Goal: Information Seeking & Learning: Compare options

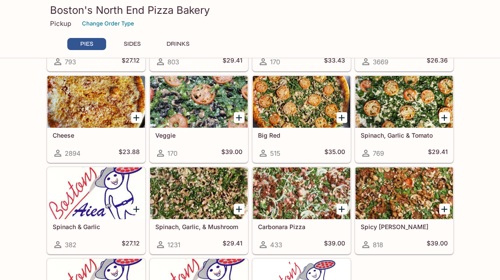
scroll to position [205, 0]
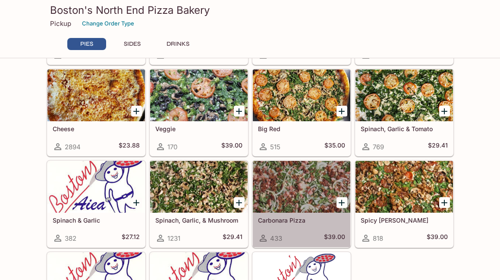
click at [284, 188] on div at bounding box center [302, 187] width 98 height 52
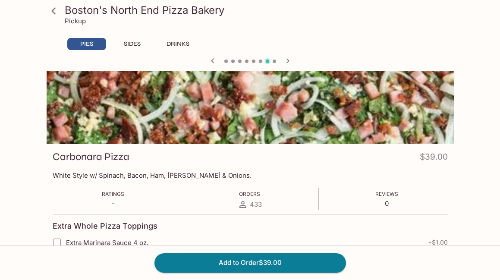
scroll to position [49, 0]
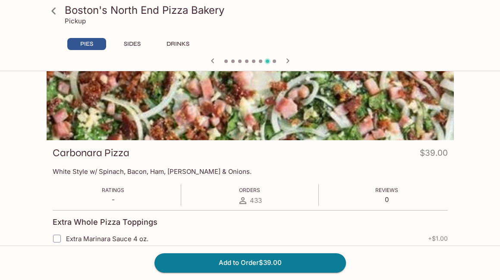
click at [62, 9] on link at bounding box center [54, 11] width 22 height 22
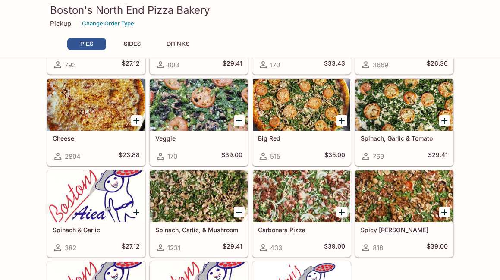
scroll to position [202, 0]
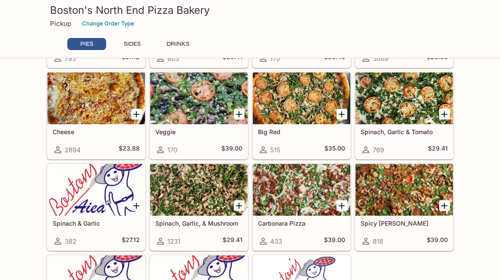
click at [214, 181] on div at bounding box center [199, 190] width 98 height 52
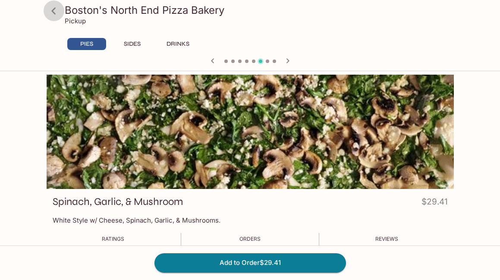
click at [53, 8] on icon at bounding box center [53, 10] width 15 height 15
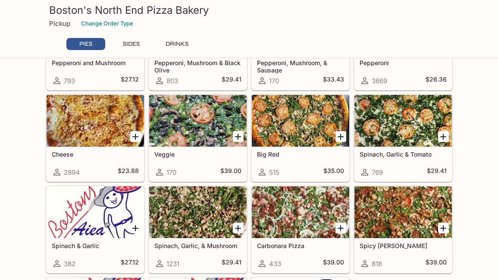
scroll to position [232, 0]
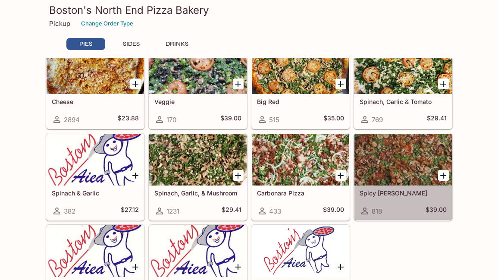
click at [401, 169] on div at bounding box center [404, 160] width 98 height 52
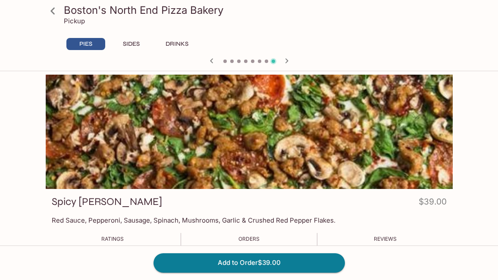
click at [56, 13] on icon at bounding box center [52, 10] width 15 height 15
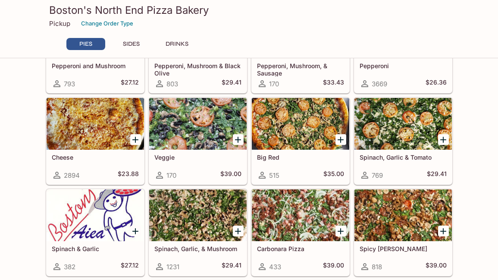
scroll to position [154, 0]
